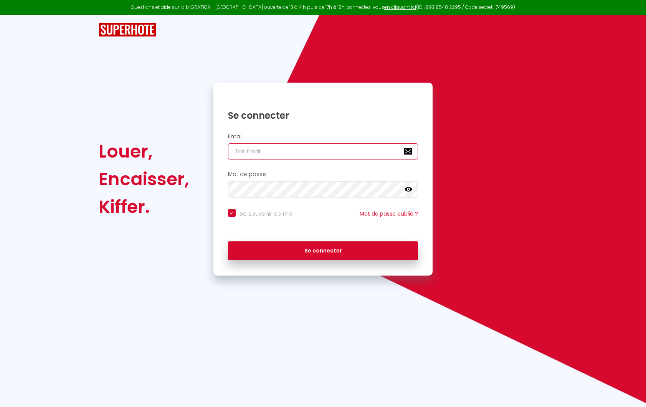
type input "[PERSON_NAME][DOMAIN_NAME][EMAIL_ADDRESS][DOMAIN_NAME]"
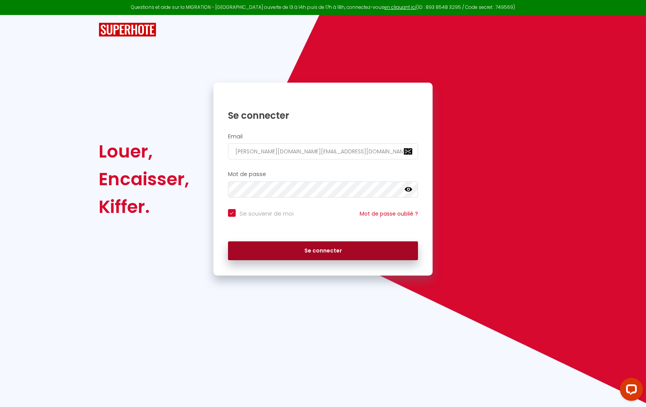
click at [291, 250] on button "Se connecter" at bounding box center [323, 250] width 191 height 19
checkbox input "true"
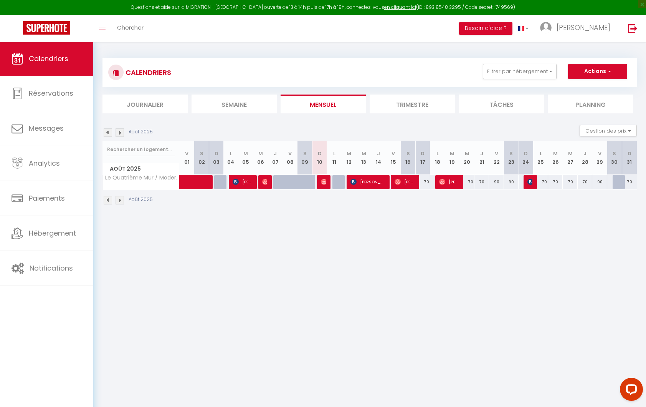
click at [631, 180] on div "70" at bounding box center [629, 182] width 15 height 14
type input "70"
type input "Dim 31 Août 2025"
type input "Lun 01 Septembre 2025"
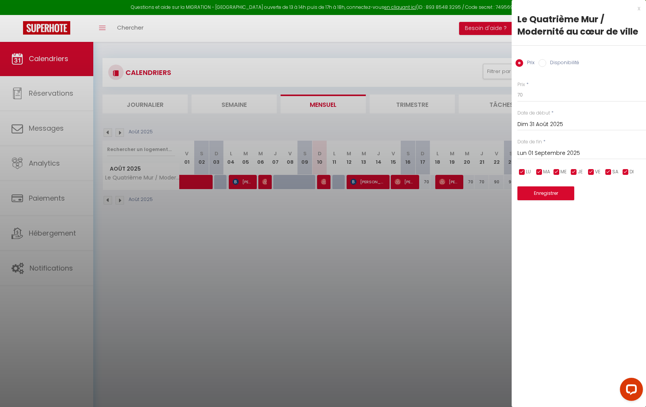
drag, startPoint x: 494, startPoint y: 214, endPoint x: 498, endPoint y: 213, distance: 4.0
click at [494, 214] on div at bounding box center [323, 203] width 646 height 407
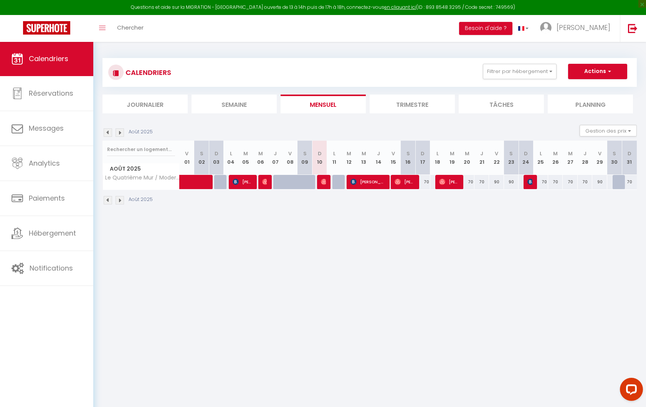
click at [600, 180] on div "90" at bounding box center [600, 182] width 15 height 14
type input "90"
type input "Ven 29 Août 2025"
type input "[PERSON_NAME] 30 Août 2025"
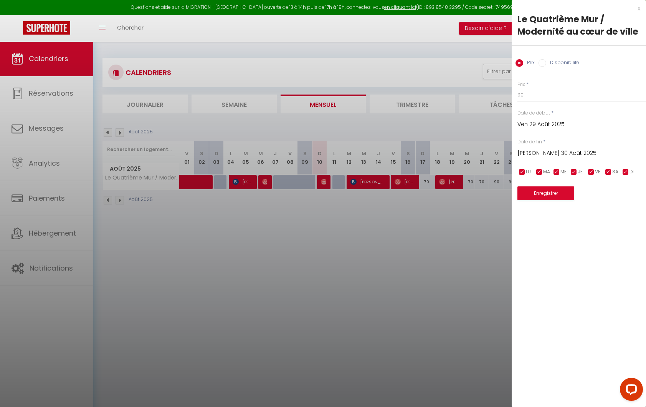
click at [458, 47] on div at bounding box center [323, 203] width 646 height 407
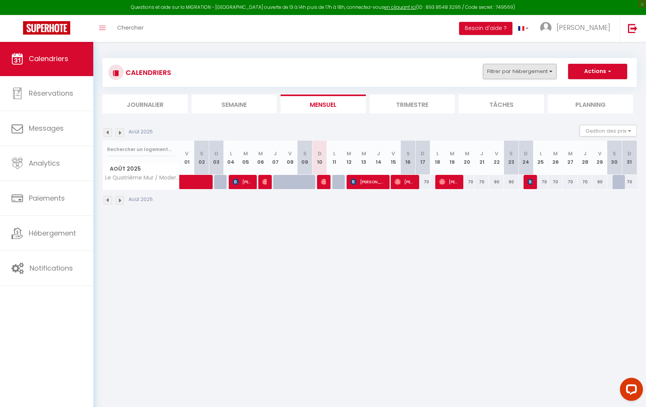
click at [516, 69] on button "Filtrer par hébergement" at bounding box center [520, 71] width 74 height 15
click at [451, 53] on div "CALENDRIERS Filtrer par hébergement Tous Le Quatrième Mur / Modernité au cœur d…" at bounding box center [370, 132] width 535 height 162
click at [616, 127] on button "Gestion des prix" at bounding box center [608, 131] width 57 height 12
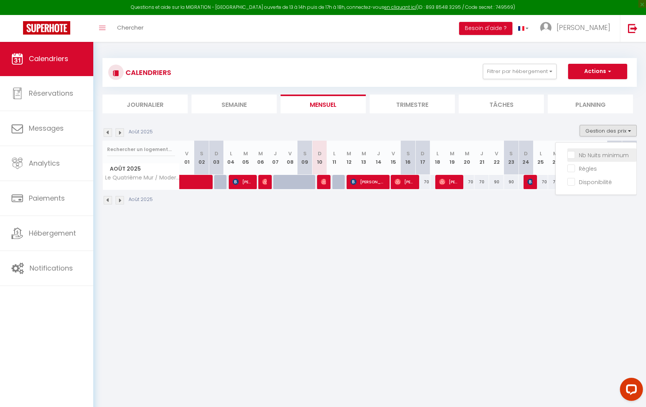
click at [592, 156] on input "Nb Nuits minimum" at bounding box center [602, 155] width 69 height 8
checkbox input "true"
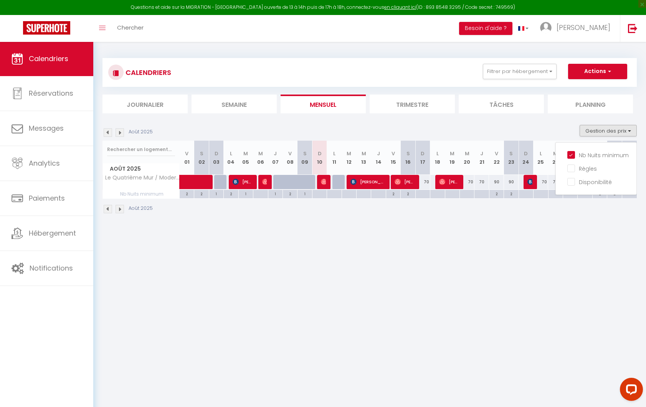
click at [613, 236] on body "Questions et aide sur la MIGRATION - [GEOGRAPHIC_DATA] ouverte de 13 à 14h puis…" at bounding box center [323, 244] width 646 height 407
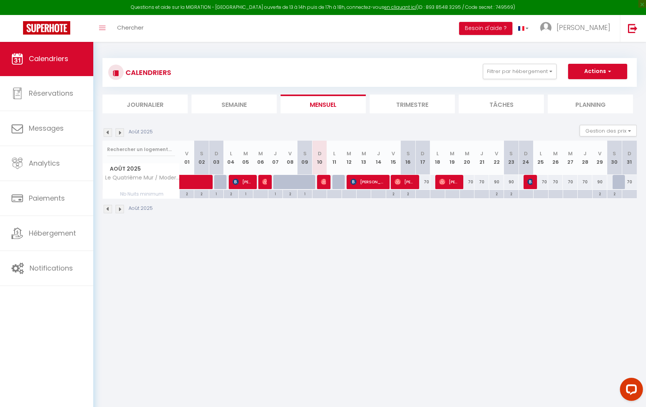
click at [600, 191] on div "2" at bounding box center [600, 193] width 14 height 7
type input "2"
type input "Ven 29 Août 2025"
type input "[PERSON_NAME] 30 Août 2025"
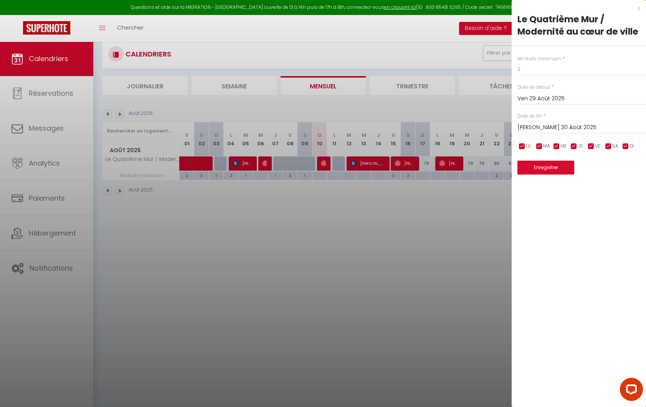
scroll to position [31, 0]
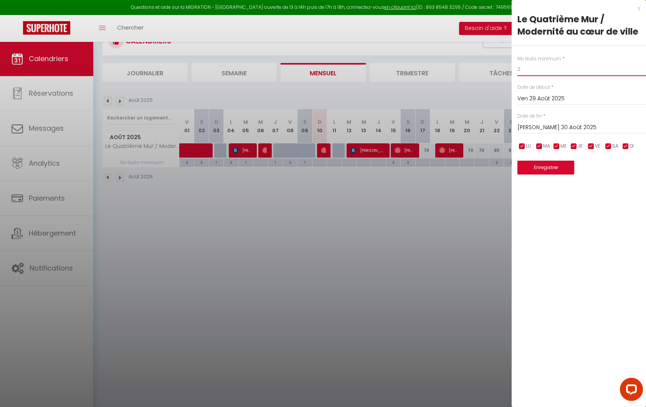
drag, startPoint x: 527, startPoint y: 67, endPoint x: 489, endPoint y: 66, distance: 38.0
click at [489, 66] on body "Questions et aide sur la MIGRATION - [GEOGRAPHIC_DATA] ouverte de 13 à 14h puis…" at bounding box center [323, 213] width 646 height 407
type input "1"
click at [560, 167] on button "Enregistrer" at bounding box center [546, 168] width 57 height 14
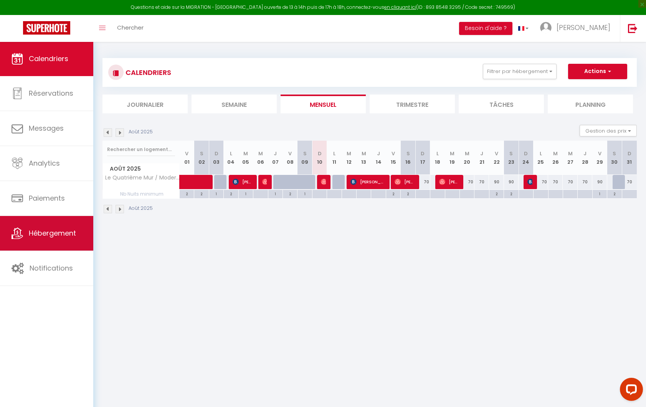
scroll to position [0, 0]
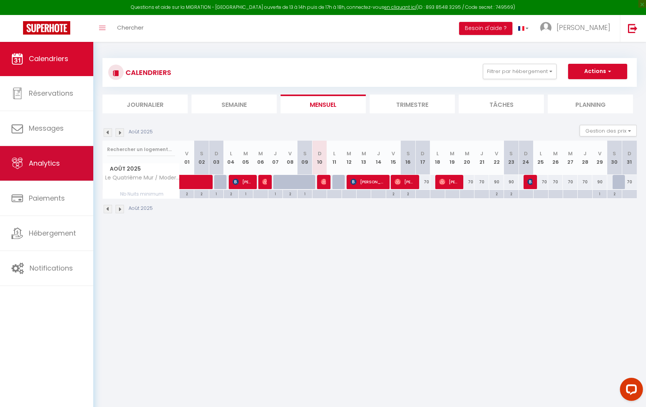
click at [53, 171] on link "Analytics" at bounding box center [46, 163] width 93 height 35
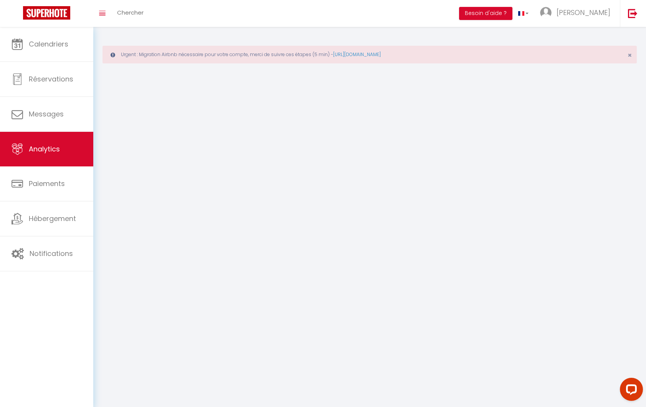
select select "2025"
select select "8"
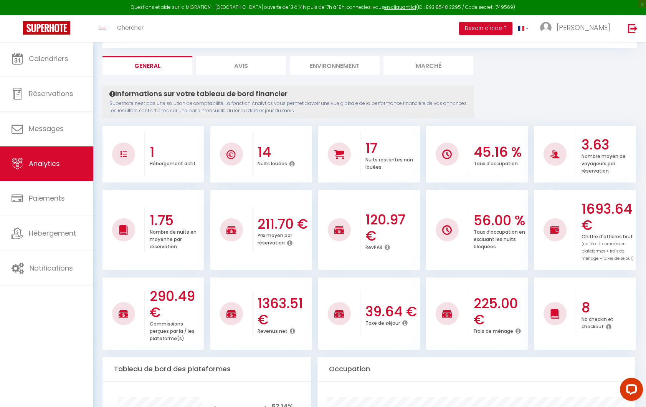
scroll to position [76, 0]
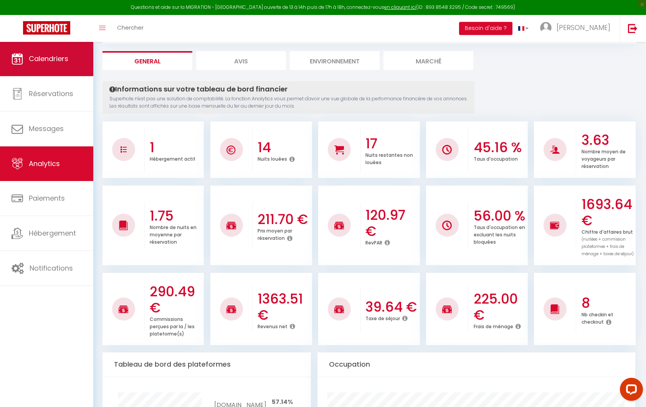
click at [65, 62] on span "Calendriers" at bounding box center [49, 59] width 40 height 10
